Goal: Task Accomplishment & Management: Use online tool/utility

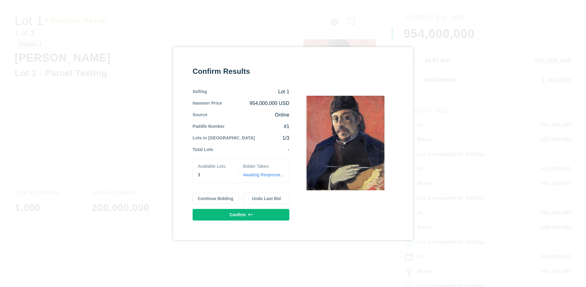
click at [216, 198] on button "Continue Bidding" at bounding box center [216, 199] width 46 height 12
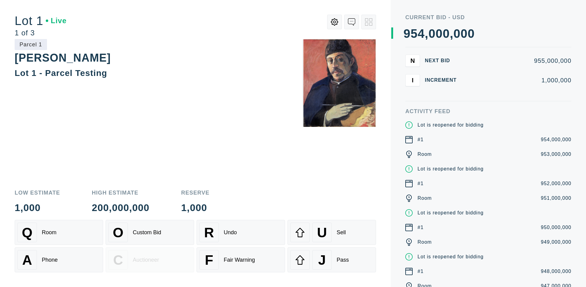
click at [59, 233] on div "Q Room" at bounding box center [58, 233] width 83 height 20
